Goal: Ask a question

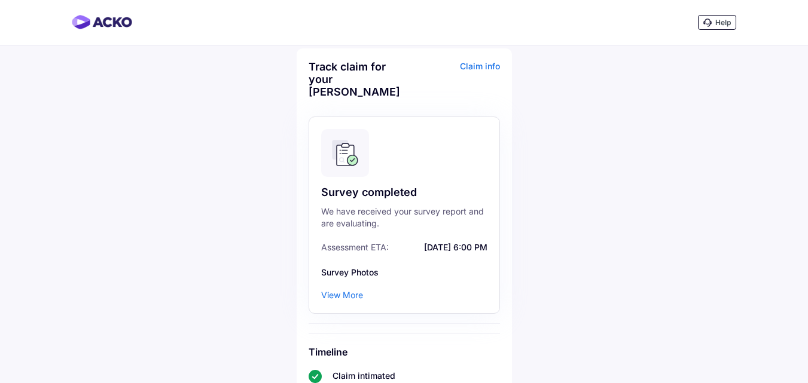
click at [481, 68] on div "Claim info" at bounding box center [453, 83] width 93 height 47
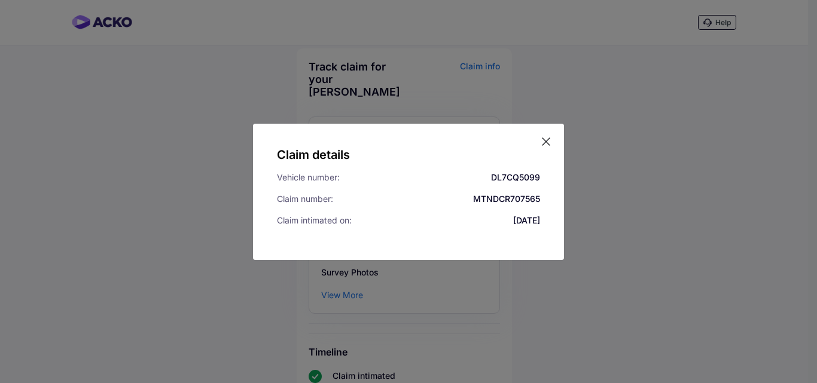
click at [543, 140] on icon at bounding box center [546, 142] width 12 height 12
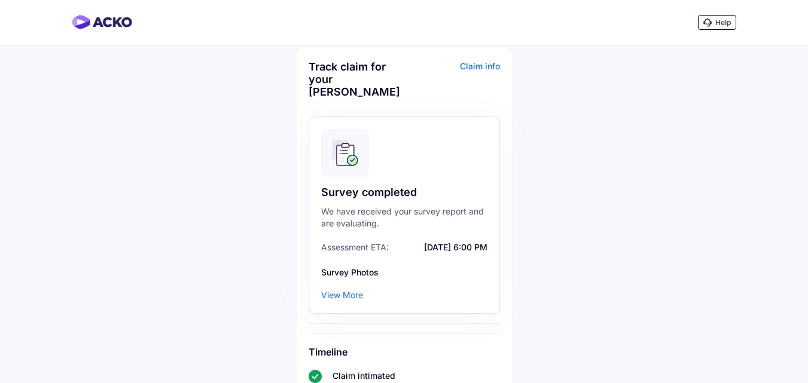
click at [721, 23] on span "Help" at bounding box center [723, 22] width 16 height 9
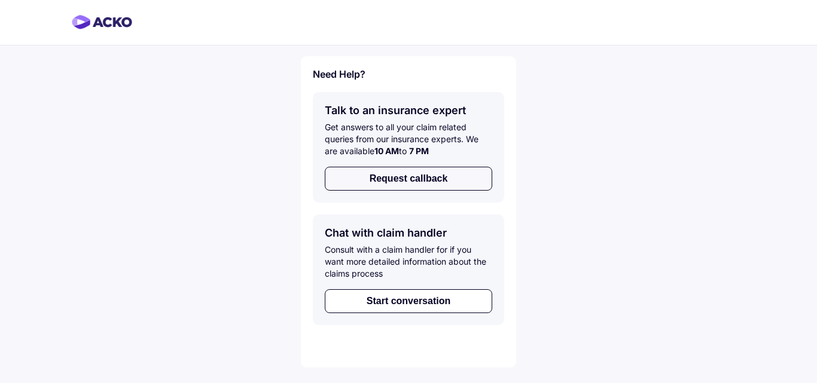
click at [408, 181] on button "Request callback" at bounding box center [408, 179] width 167 height 24
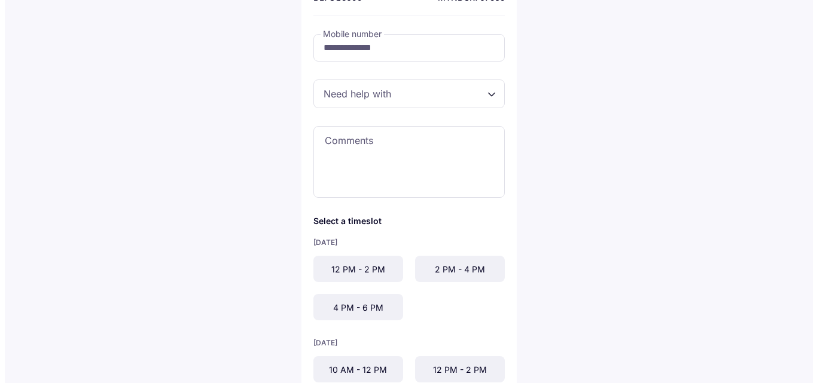
scroll to position [120, 0]
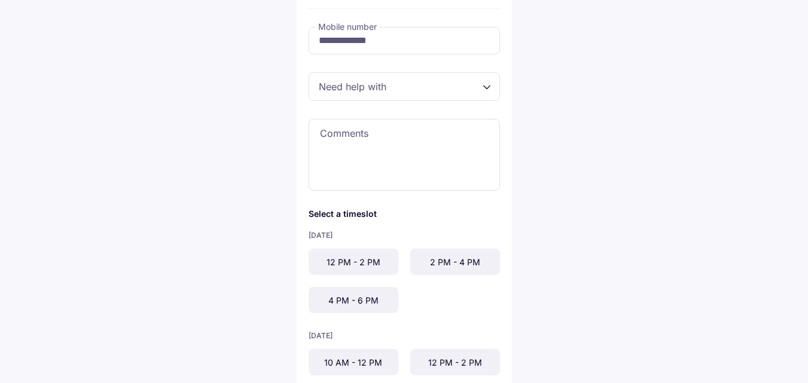
click at [359, 264] on div "12 PM - 2 PM" at bounding box center [354, 262] width 90 height 26
click at [488, 87] on div at bounding box center [404, 86] width 191 height 29
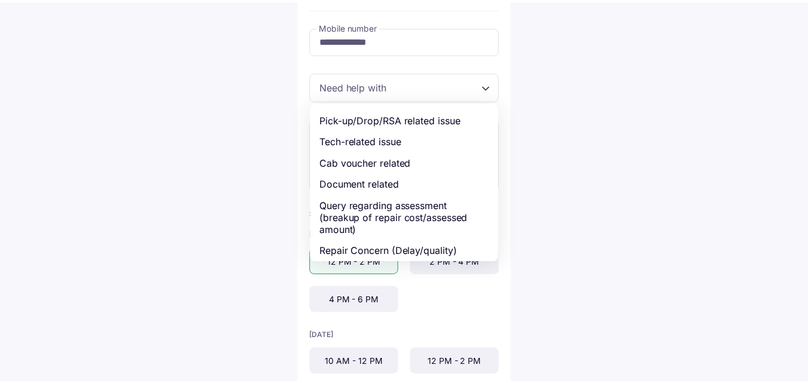
scroll to position [47, 0]
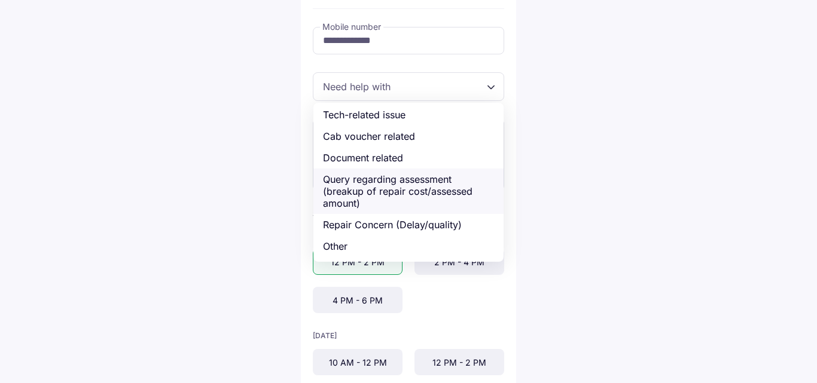
click at [415, 190] on div "Query regarding assessment (breakup of repair cost/assessed amount)" at bounding box center [408, 191] width 190 height 45
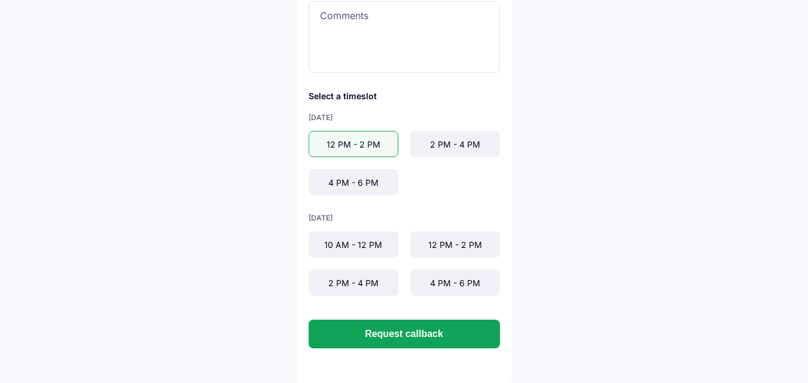
scroll to position [239, 0]
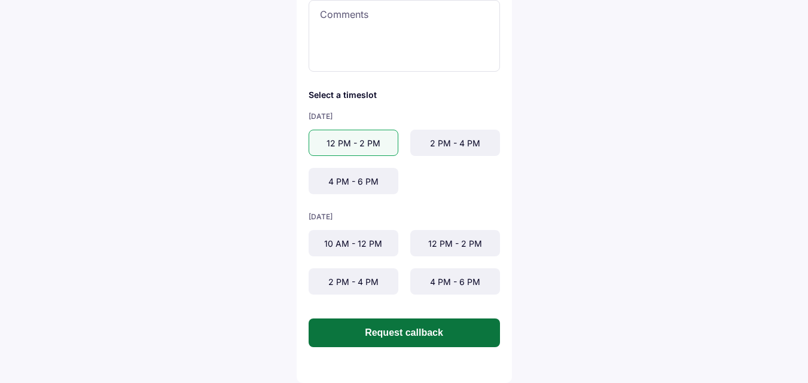
click at [407, 333] on button "Request callback" at bounding box center [404, 333] width 191 height 29
